Goal: Task Accomplishment & Management: Manage account settings

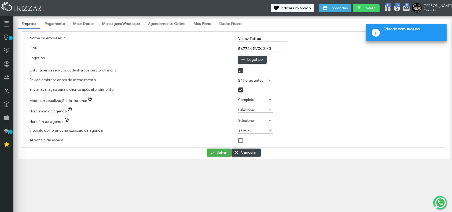
click at [252, 110] on label "Selecione" at bounding box center [253, 110] width 30 height 5
click at [252, 142] on li "09:00" at bounding box center [255, 145] width 35 height 8
click at [251, 109] on label "09:00" at bounding box center [253, 110] width 30 height 5
click at [285, 104] on div "Selecione Básico Completo Completo" at bounding box center [338, 100] width 208 height 10
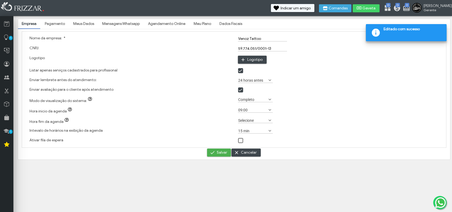
click at [261, 120] on label "Selecione" at bounding box center [253, 120] width 30 height 5
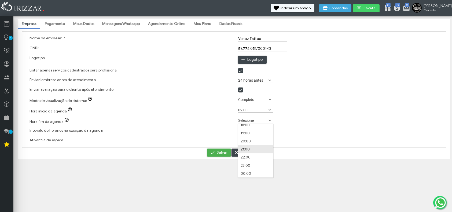
click at [258, 152] on li "21:00" at bounding box center [255, 150] width 35 height 8
click at [223, 152] on span "Salvar" at bounding box center [222, 153] width 10 height 8
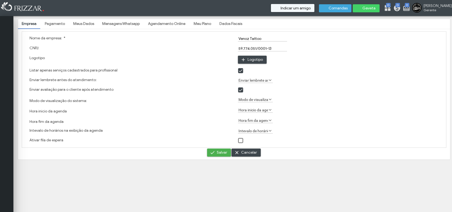
click at [239, 143] on span at bounding box center [240, 140] width 5 height 5
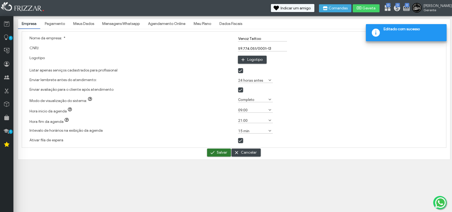
click at [223, 152] on span "Salvar" at bounding box center [222, 153] width 10 height 8
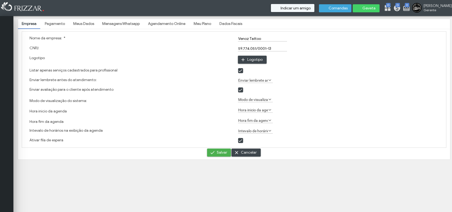
click at [251, 61] on input "file" at bounding box center [12, 72] width 507 height 32
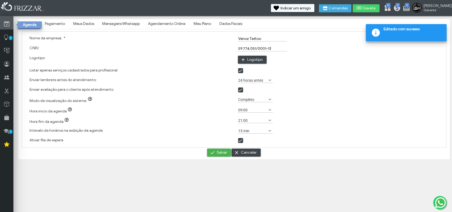
click at [10, 24] on link at bounding box center [6, 22] width 13 height 13
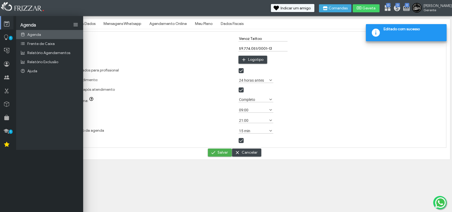
click at [34, 34] on span "Agenda" at bounding box center [34, 34] width 14 height 5
